Goal: Task Accomplishment & Management: Manage account settings

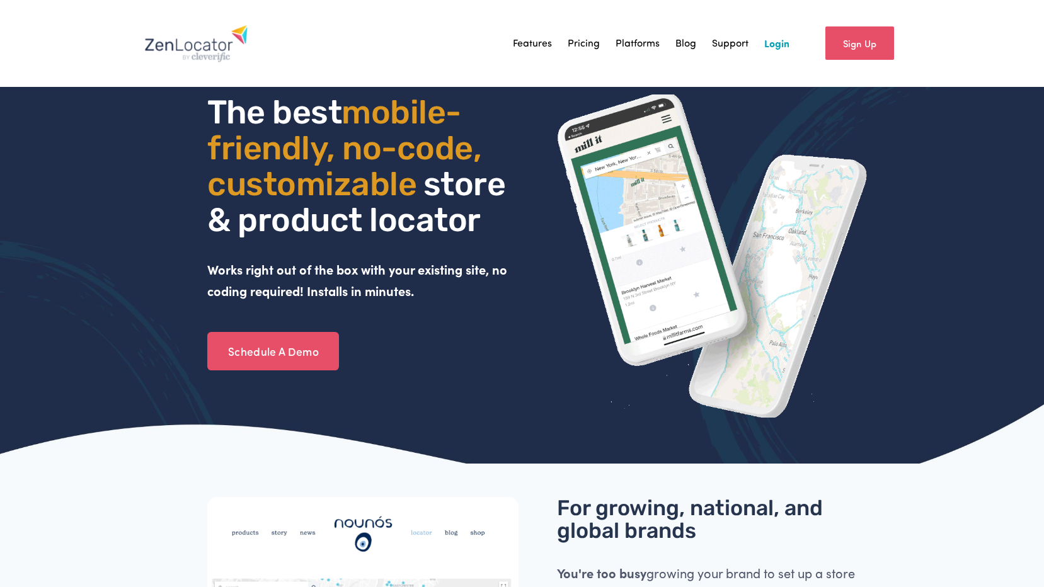
click at [779, 43] on link "Login" at bounding box center [776, 43] width 25 height 19
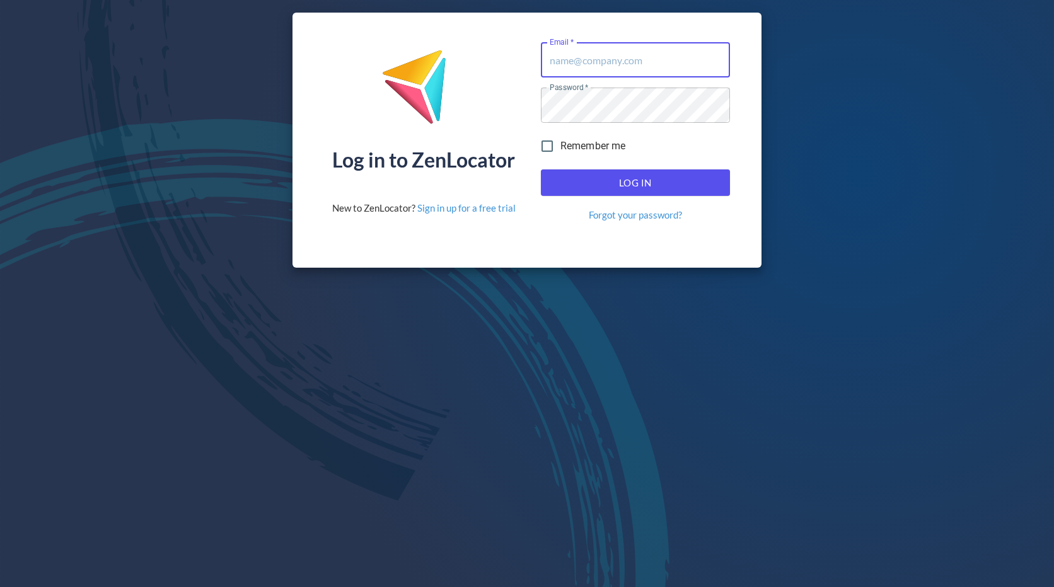
type input "Service@pinnaclesalesgroup.com"
click at [604, 62] on input "Service@pinnaclesalesgroup.com" at bounding box center [635, 59] width 189 height 35
click at [551, 182] on button "Log In" at bounding box center [635, 183] width 189 height 26
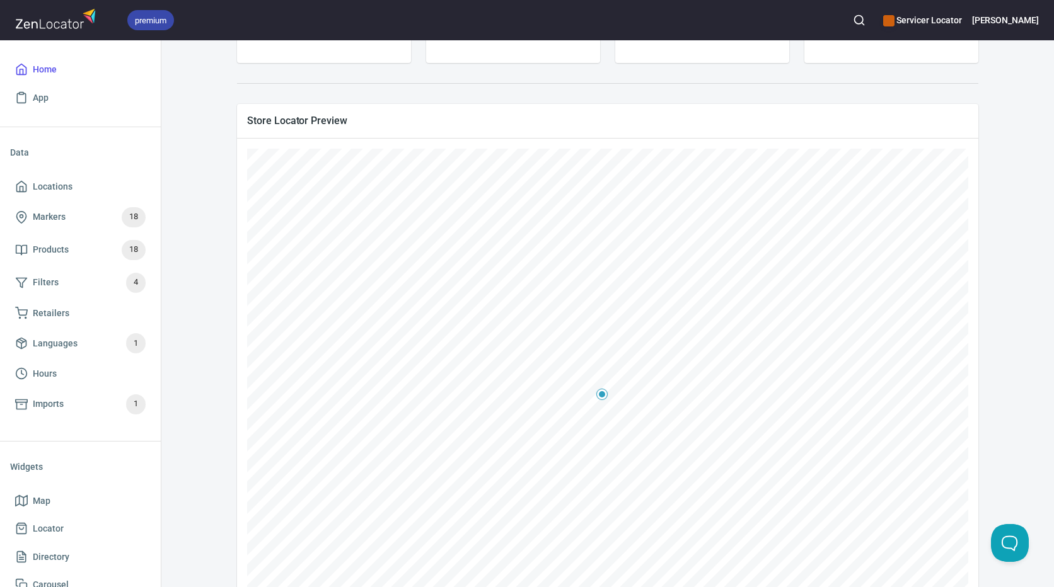
scroll to position [252, 0]
